Goal: Task Accomplishment & Management: Complete application form

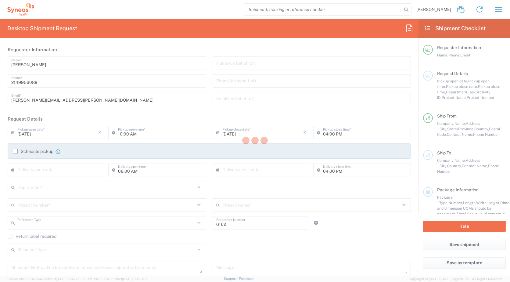
type input "Department"
type input "[US_STATE]"
type input "United States"
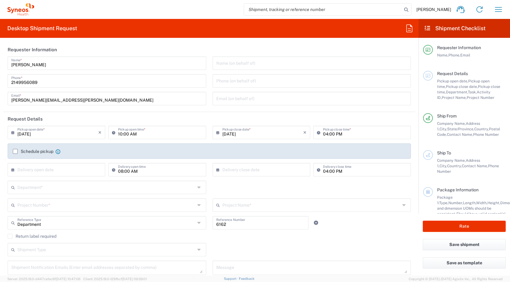
click at [64, 133] on input "09/18/2025" at bounding box center [57, 132] width 81 height 11
type input "Syneos Health Medical Communic"
click at [48, 190] on span "23" at bounding box center [48, 187] width 9 height 9
type input "09/23/2025"
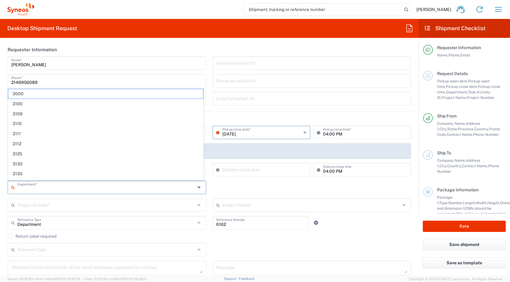
click at [183, 189] on input "text" at bounding box center [106, 187] width 178 height 11
click at [270, 98] on input "text" at bounding box center [311, 98] width 191 height 11
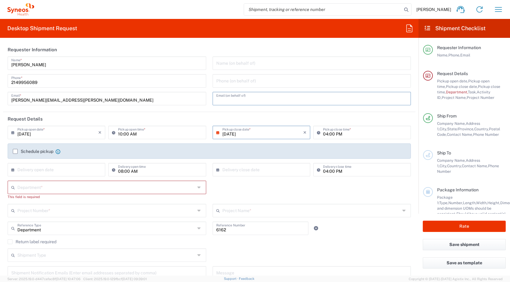
click at [1, 124] on form "Requester Information Julie Dalavai Name * 2149956089 Phone * julie.dalavai@syn…" at bounding box center [209, 159] width 419 height 233
click at [282, 131] on input "09/23/2025" at bounding box center [263, 132] width 81 height 11
click at [252, 188] on span "23" at bounding box center [251, 187] width 9 height 9
click at [93, 212] on input "text" at bounding box center [106, 210] width 178 height 11
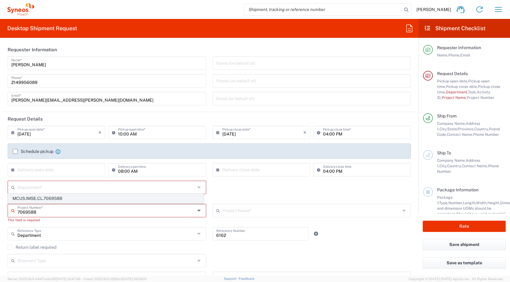
click at [47, 198] on span "MCUS.IMSE.CL.7069588" at bounding box center [105, 198] width 195 height 9
type input "MCUS.IMSE.CL.7069588"
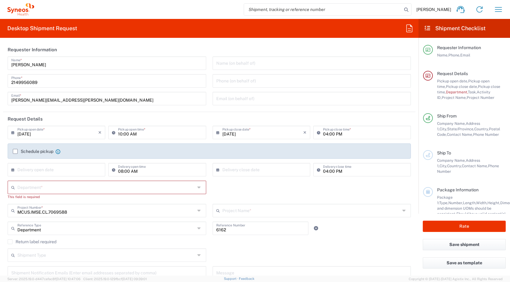
type input "Takeda.SpkrBureau.25.7069588"
click at [195, 188] on div "Department *" at bounding box center [107, 187] width 199 height 13
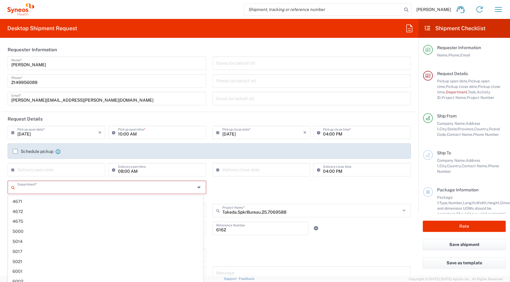
scroll to position [1374, 0]
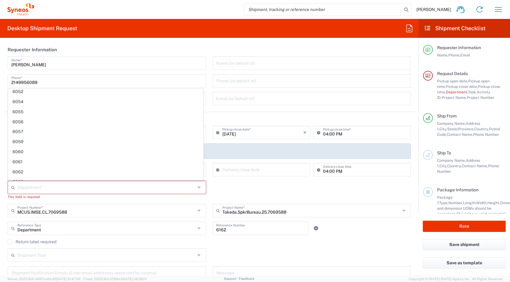
click at [242, 119] on header "Request Details" at bounding box center [209, 119] width 413 height 14
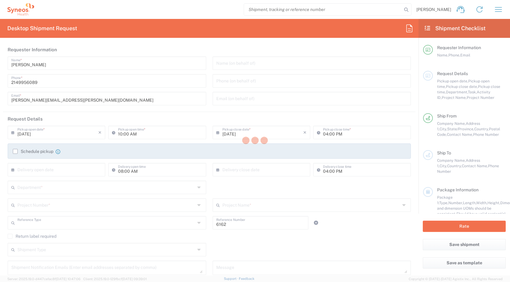
type input "Department"
type input "Texas"
type input "United States"
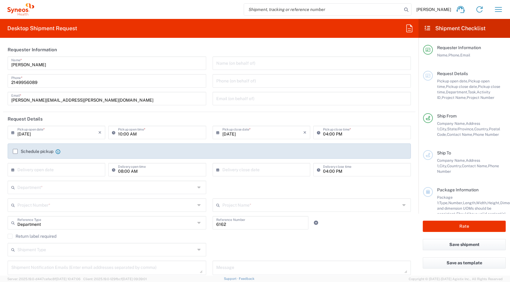
type input "Syneos Health Medical Communic"
click at [70, 131] on input "[DATE]" at bounding box center [57, 132] width 81 height 11
click at [49, 188] on span "23" at bounding box center [48, 187] width 9 height 9
type input "09/23/2025"
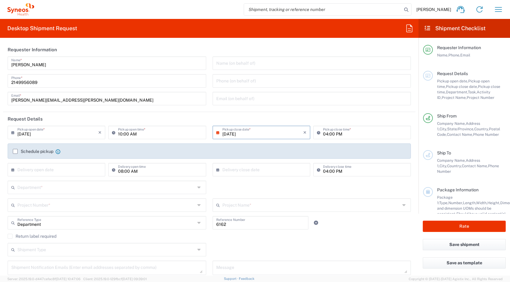
click at [266, 132] on input "09/23/2025" at bounding box center [263, 132] width 81 height 11
click at [252, 188] on span "23" at bounding box center [251, 187] width 9 height 9
click at [269, 114] on header "Request Details" at bounding box center [209, 119] width 413 height 14
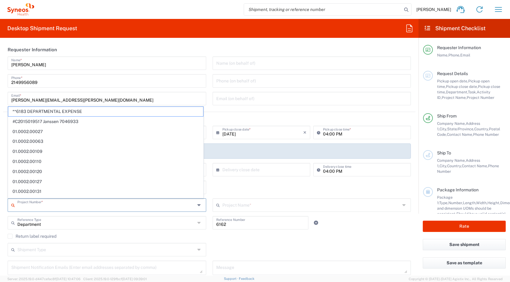
click at [172, 208] on input "text" at bounding box center [106, 204] width 178 height 11
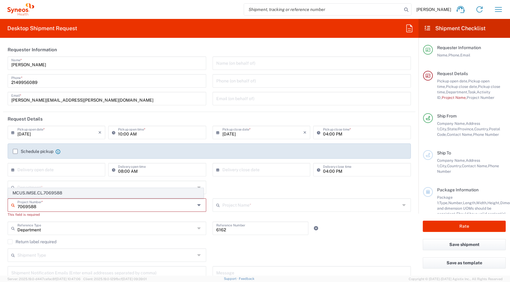
click at [89, 196] on span "MCUS.IMSE.CL.7069588" at bounding box center [105, 192] width 195 height 9
type input "MCUS.IMSE.CL.7069588"
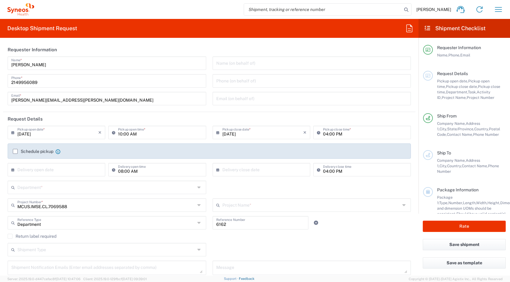
type input "Takeda.SpkrBureau.25.7069588"
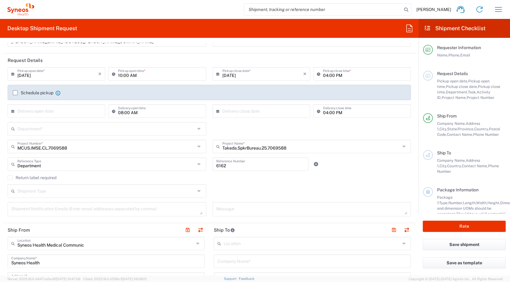
scroll to position [61, 0]
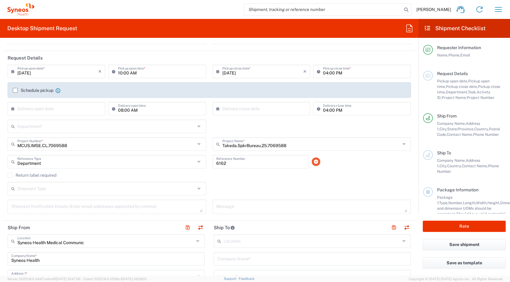
click at [314, 162] on icon at bounding box center [316, 162] width 5 height 4
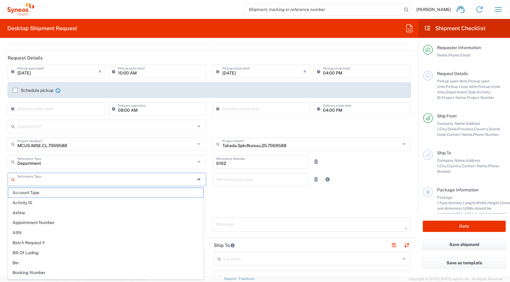
click at [48, 180] on input "text" at bounding box center [106, 179] width 178 height 11
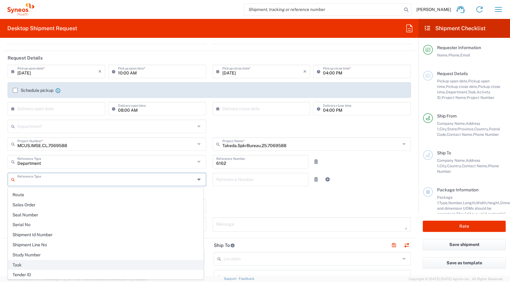
click at [27, 264] on span "Task" at bounding box center [105, 264] width 195 height 9
type input "Task"
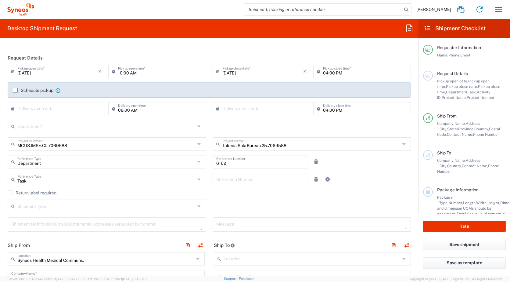
click at [248, 180] on input "text" at bounding box center [260, 179] width 89 height 11
type input "001"
click at [325, 180] on icon at bounding box center [327, 179] width 5 height 4
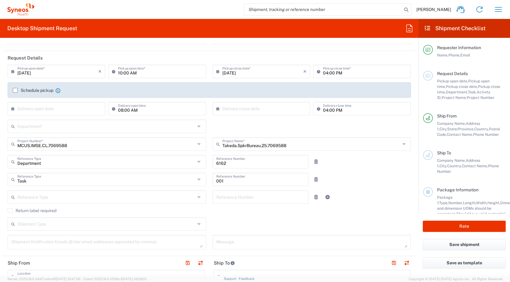
click at [65, 197] on input "text" at bounding box center [106, 196] width 178 height 11
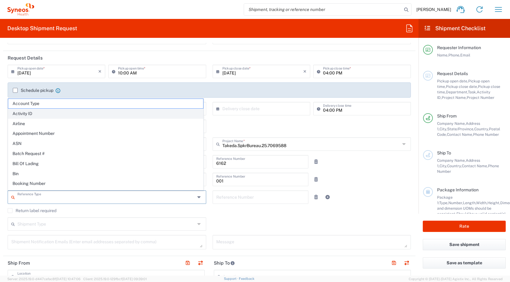
click at [44, 113] on span "Activity ID" at bounding box center [105, 113] width 195 height 9
type input "Activity ID"
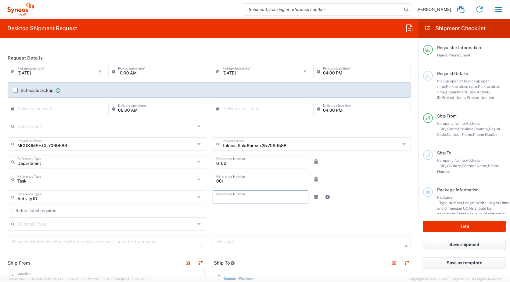
click at [255, 195] on input "text" at bounding box center [260, 196] width 89 height 11
type input "10289"
click at [248, 224] on div "Shipment Type Batch Regular" at bounding box center [210, 226] width 410 height 18
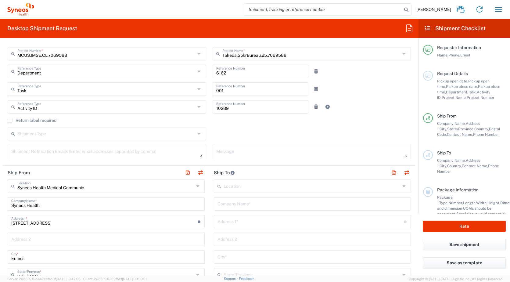
scroll to position [153, 0]
click at [268, 204] on input "text" at bounding box center [313, 202] width 190 height 11
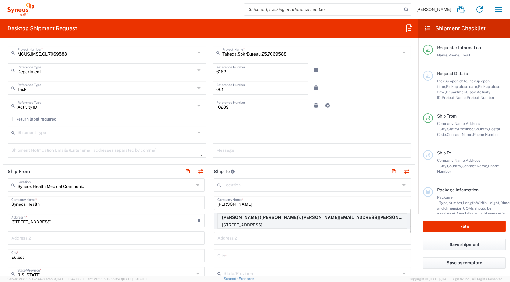
click at [268, 226] on p "2155 West Maya Palm Drive, Boca Raton, FL, 33432, US" at bounding box center [312, 225] width 189 height 8
type input "Mohammad Jahanzeb"
type input "2155 West Maya Palm Drive"
type input "Boca Raton"
type input "[GEOGRAPHIC_DATA]"
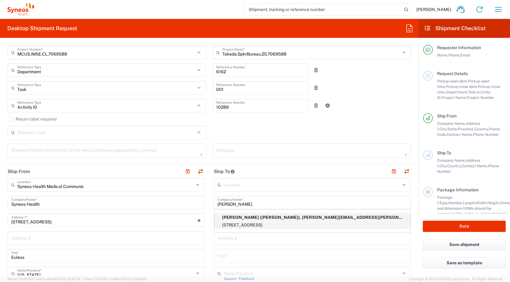
type input "33432"
type input "Mohammad Jahanzeb"
type input "2149956089"
type input "[PERSON_NAME][EMAIL_ADDRESS][PERSON_NAME][DOMAIN_NAME]"
type input "[US_STATE]"
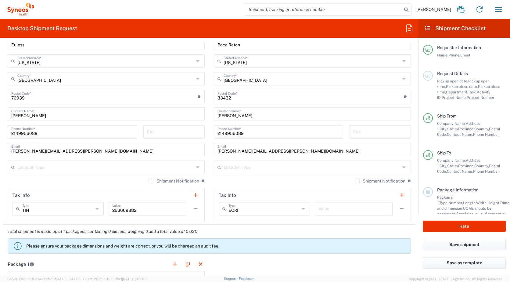
scroll to position [366, 0]
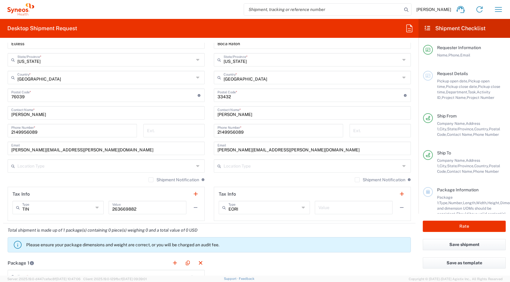
click at [265, 166] on input "text" at bounding box center [312, 165] width 177 height 11
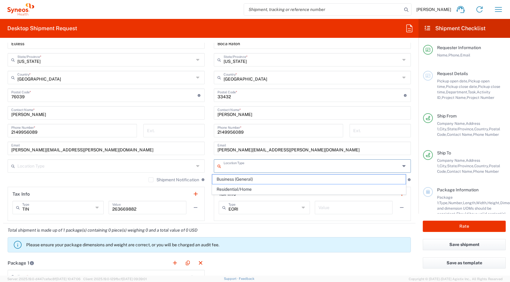
drag, startPoint x: 248, startPoint y: 191, endPoint x: 263, endPoint y: 198, distance: 16.6
click at [247, 191] on span "Residential/Home" at bounding box center [309, 189] width 194 height 9
type input "Residential/Home"
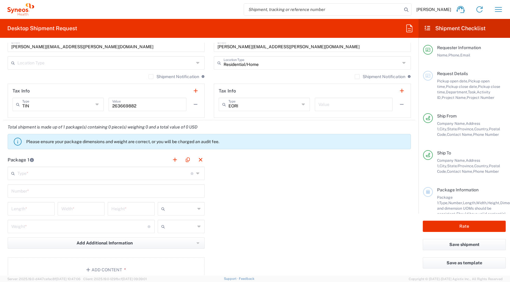
scroll to position [488, 0]
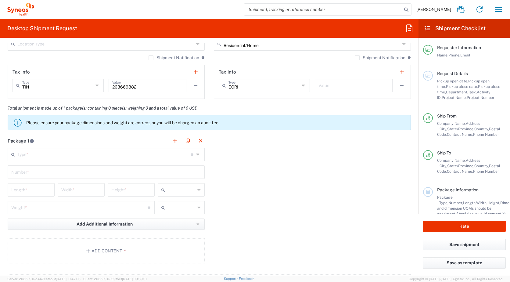
click at [38, 154] on input "text" at bounding box center [103, 154] width 173 height 11
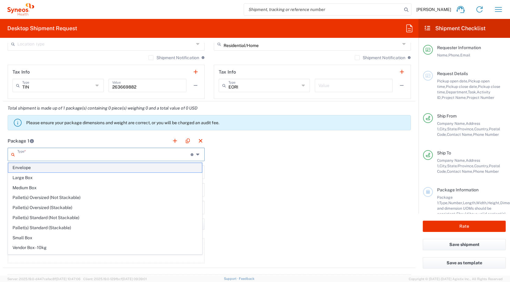
click at [21, 167] on span "Envelope" at bounding box center [105, 167] width 194 height 9
type input "Envelope"
type input "1"
type input "9.5"
type input "12.5"
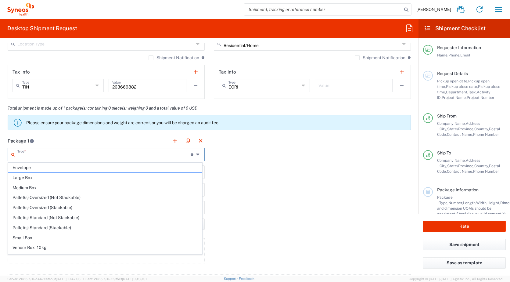
type input "0.25"
type input "in"
type input "0.45"
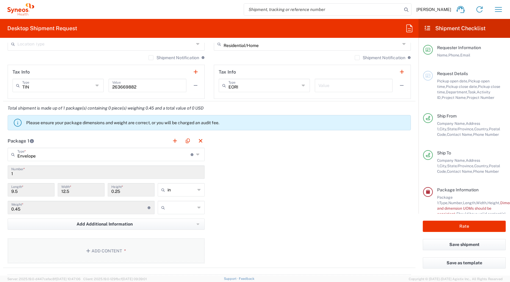
click at [108, 252] on button "Add Content *" at bounding box center [106, 250] width 197 height 25
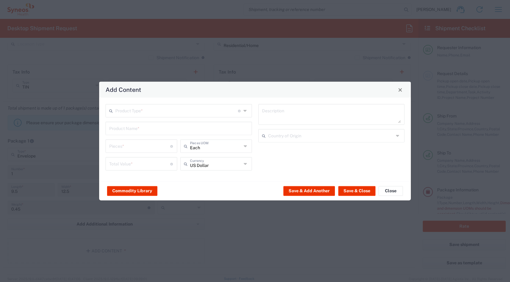
click at [207, 109] on input "text" at bounding box center [176, 110] width 123 height 11
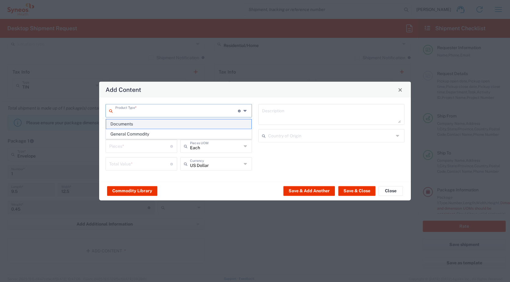
click at [127, 123] on span "Documents" at bounding box center [178, 123] width 145 height 9
type input "Documents"
type input "1"
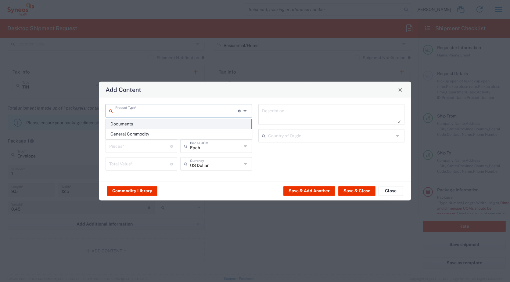
type textarea "Documents"
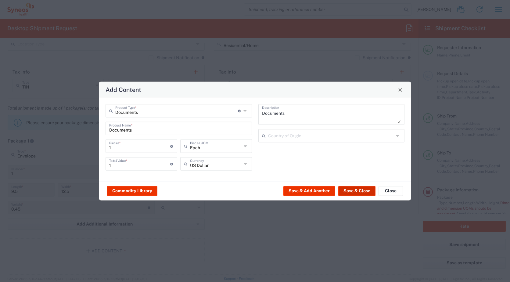
click at [360, 191] on button "Save & Close" at bounding box center [357, 191] width 37 height 10
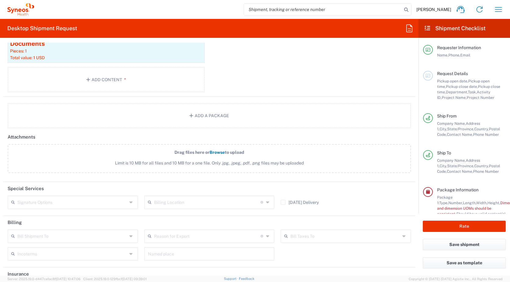
scroll to position [727, 0]
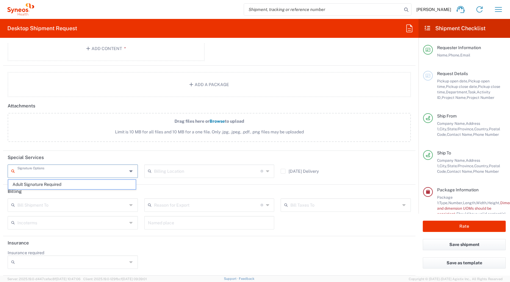
click at [74, 171] on input "text" at bounding box center [72, 170] width 110 height 11
click at [93, 154] on header "Special Services" at bounding box center [209, 158] width 413 height 14
click at [58, 205] on input "text" at bounding box center [72, 204] width 110 height 11
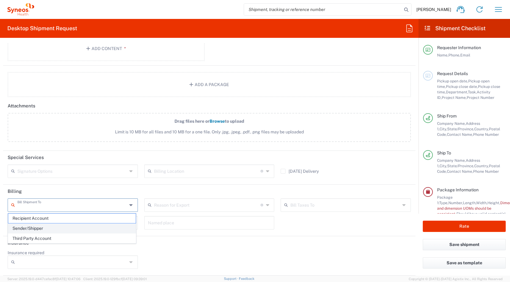
click at [45, 230] on span "Sender/Shipper" at bounding box center [72, 228] width 128 height 9
type input "Sender/Shipper"
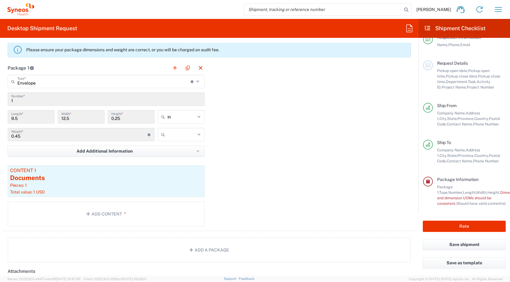
scroll to position [544, 0]
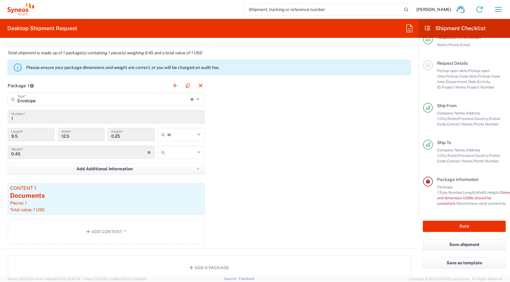
click at [198, 153] on icon at bounding box center [200, 152] width 4 height 10
click at [170, 175] on span "lbs" at bounding box center [179, 175] width 45 height 9
type input "lbs"
click at [459, 226] on button "Rate" at bounding box center [464, 226] width 83 height 11
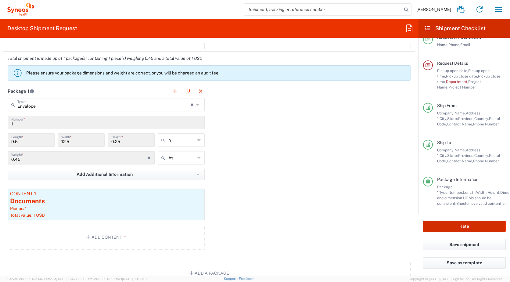
scroll to position [549, 0]
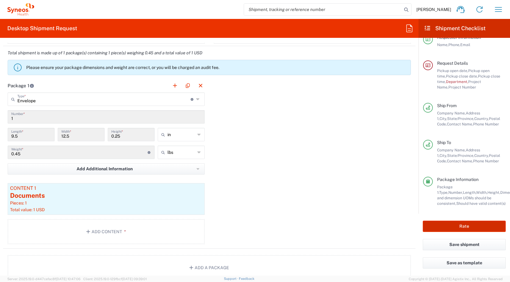
type input "MCUS.IMSE.CL.7069588"
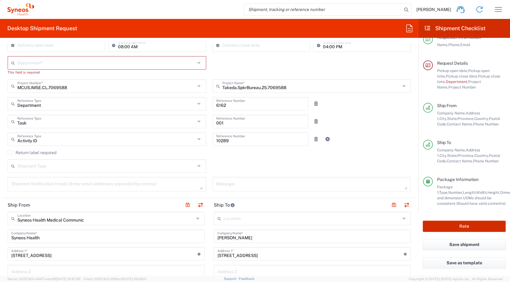
scroll to position [122, 0]
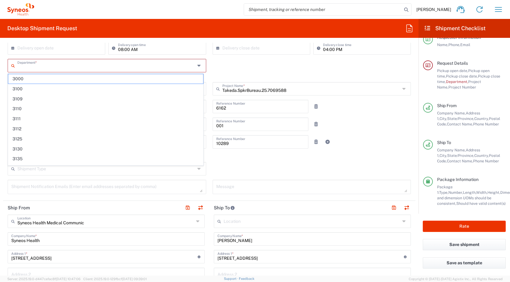
click at [47, 64] on input "text" at bounding box center [106, 65] width 178 height 11
type input "6162"
click at [223, 73] on div "6162 Department * 6162 This field is required" at bounding box center [210, 70] width 410 height 23
click at [73, 65] on input "text" at bounding box center [107, 65] width 180 height 11
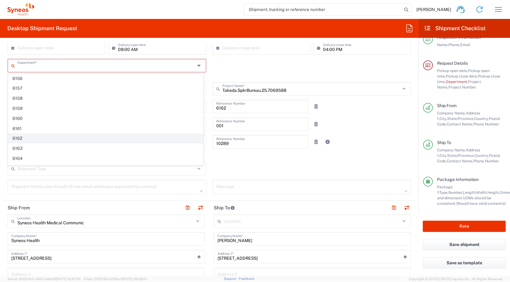
click at [24, 139] on span "6162" at bounding box center [105, 138] width 195 height 9
type input "6162"
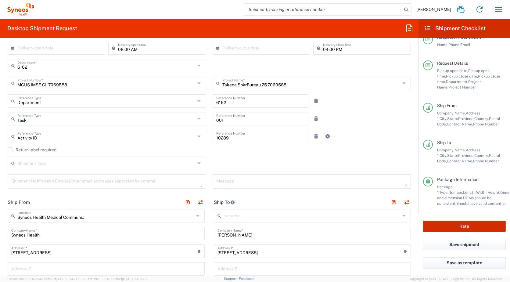
click at [464, 226] on button "Rate" at bounding box center [464, 226] width 83 height 11
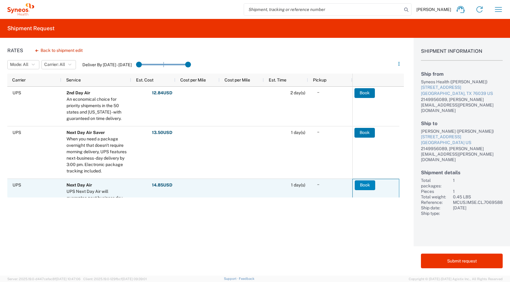
click at [367, 185] on button "Book" at bounding box center [365, 185] width 20 height 10
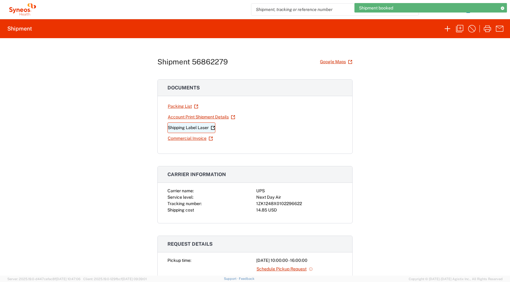
click at [181, 127] on link "Shipping Label Laser" at bounding box center [192, 127] width 48 height 11
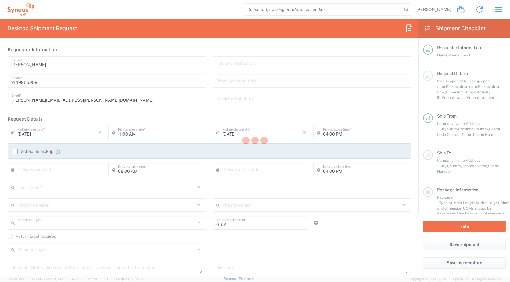
type input "Department"
type input "[US_STATE]"
type input "[GEOGRAPHIC_DATA]"
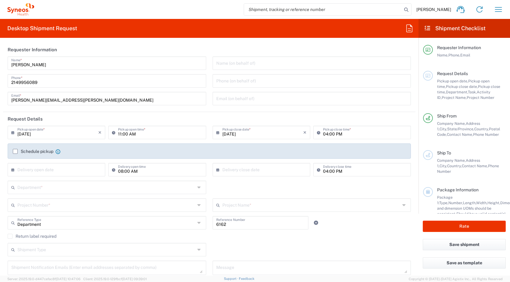
type input "Syneos Health Medical Communic"
click at [499, 8] on icon "button" at bounding box center [499, 10] width 10 height 10
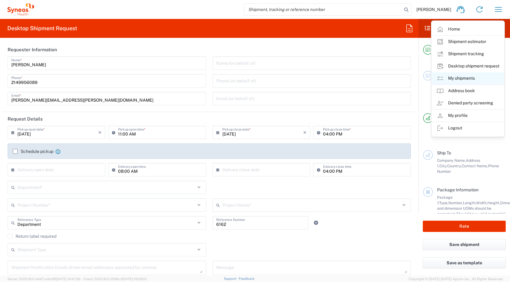
click at [468, 77] on link "My shipments" at bounding box center [468, 78] width 73 height 12
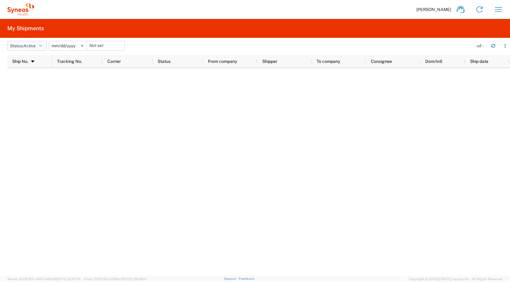
click at [42, 44] on icon "button" at bounding box center [40, 46] width 3 height 4
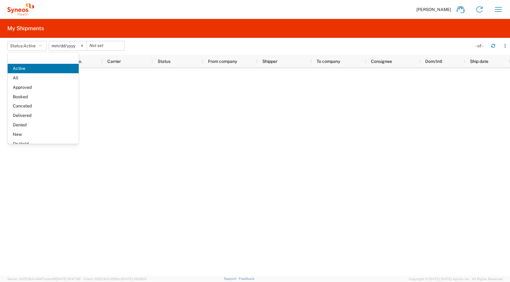
click at [33, 114] on span "Delivered" at bounding box center [43, 115] width 71 height 9
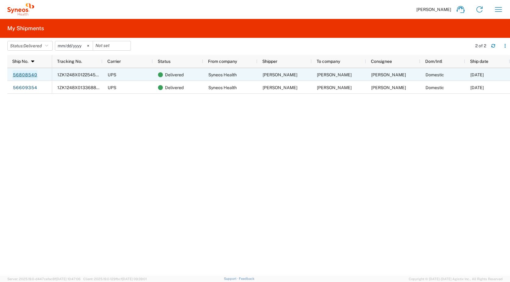
click at [22, 74] on link "56808540" at bounding box center [25, 75] width 25 height 10
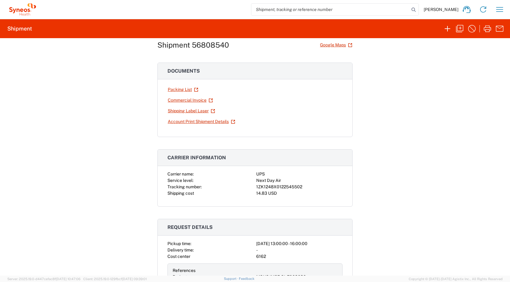
scroll to position [31, 0]
